Goal: Task Accomplishment & Management: Manage account settings

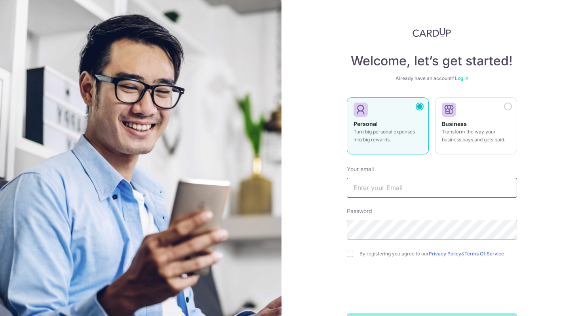
click at [383, 179] on input "text" at bounding box center [432, 188] width 170 height 20
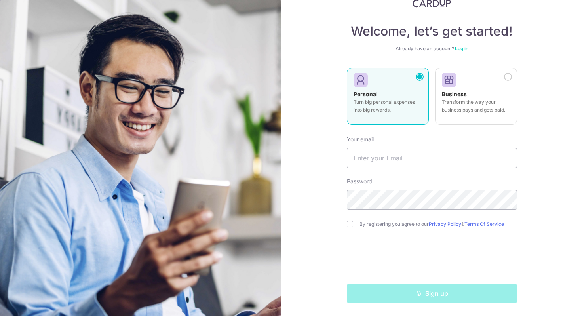
click at [314, 168] on div "Welcome, let’s get started! Already have an account? Log in Personal Turn big p…" at bounding box center [431, 158] width 300 height 316
click at [462, 48] on link "Log in" at bounding box center [461, 49] width 13 height 6
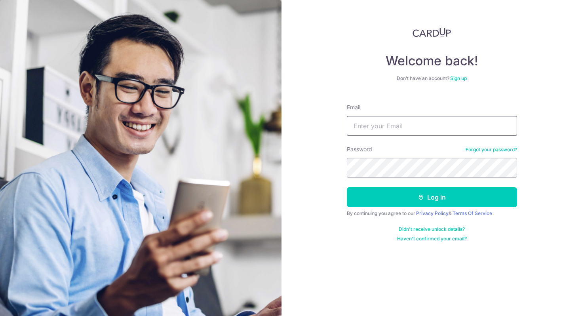
click at [373, 126] on input "Email" at bounding box center [432, 126] width 170 height 20
type input "os#202122"
click at [347, 187] on button "Log in" at bounding box center [432, 197] width 170 height 20
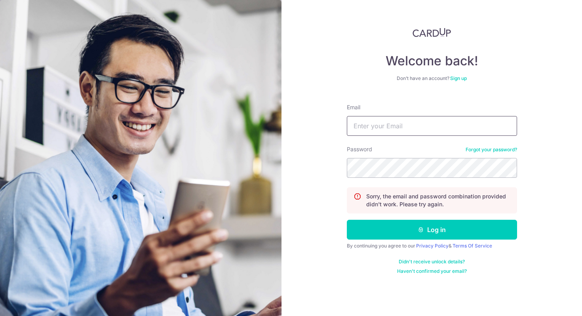
click at [409, 129] on input "Email" at bounding box center [432, 126] width 170 height 20
type input "[EMAIL_ADDRESS][DOMAIN_NAME]"
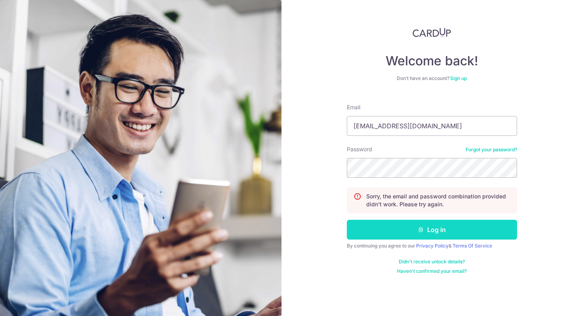
click at [378, 230] on button "Log in" at bounding box center [432, 230] width 170 height 20
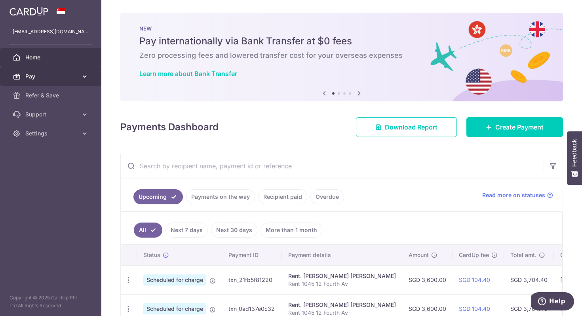
click at [59, 80] on span "Pay" at bounding box center [51, 76] width 52 height 8
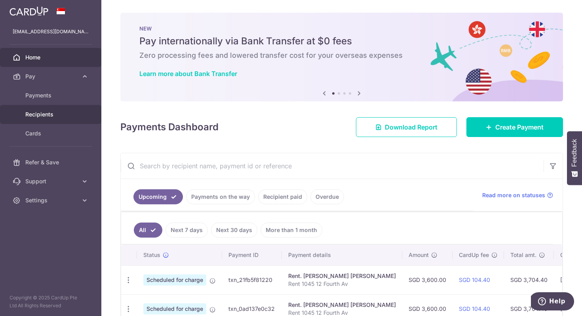
click at [46, 114] on span "Recipients" at bounding box center [51, 114] width 52 height 8
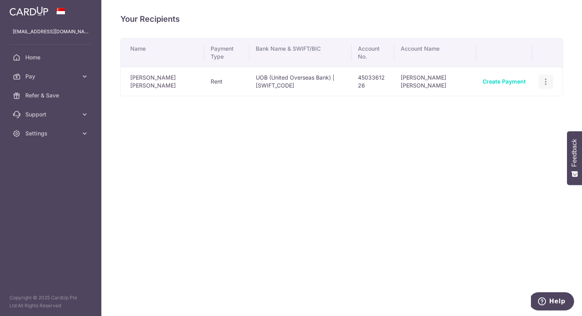
click at [548, 78] on icon "button" at bounding box center [546, 82] width 8 height 8
click at [180, 74] on td "[PERSON_NAME] [PERSON_NAME]" at bounding box center [163, 81] width 84 height 29
click at [162, 74] on td "[PERSON_NAME] [PERSON_NAME]" at bounding box center [163, 81] width 84 height 29
click at [541, 67] on td "View/Edit Linked Payments" at bounding box center [547, 81] width 30 height 29
click at [545, 78] on icon "button" at bounding box center [546, 82] width 8 height 8
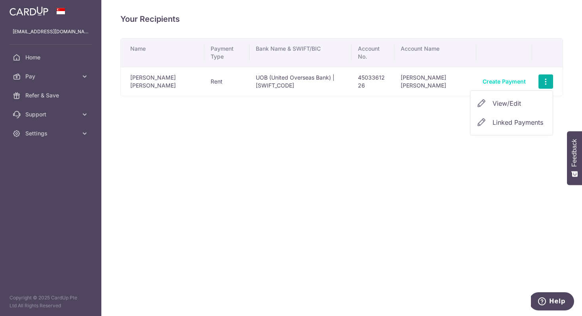
click at [503, 99] on span "View/Edit" at bounding box center [519, 104] width 54 height 10
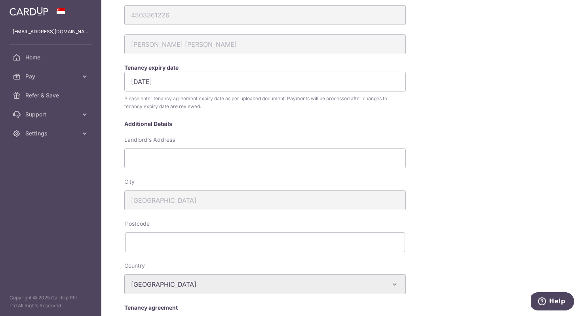
scroll to position [178, 0]
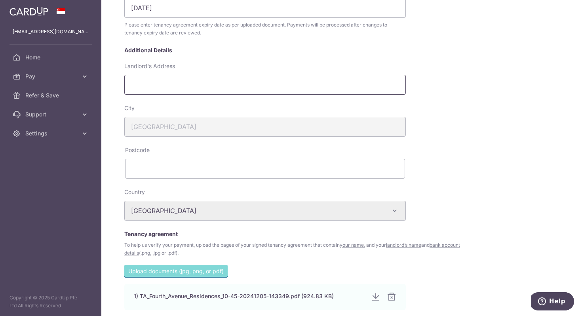
click at [253, 86] on input "Landlord's Address" at bounding box center [264, 85] width 281 height 20
click at [475, 107] on div "My recipients [PERSON_NAME] Account Details UOB (United Overseas Bank) Australi…" at bounding box center [351, 96] width 463 height 522
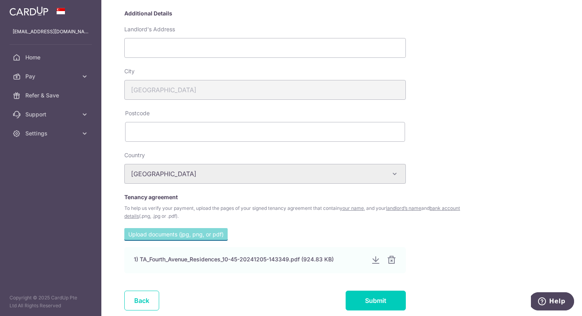
scroll to position [215, 0]
